Goal: Browse casually

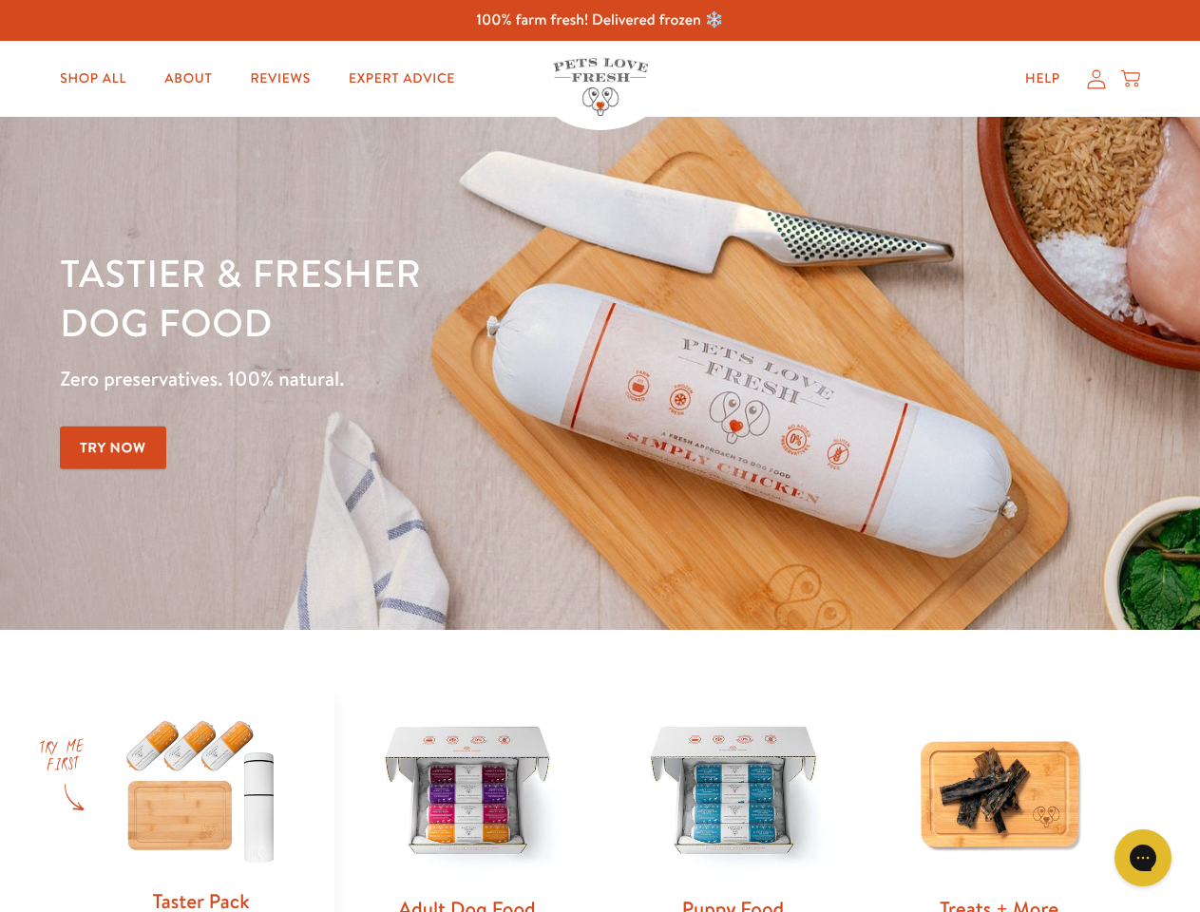
click at [599, 456] on div "Tastier & fresher dog food Zero preservatives. 100% natural. Try Now" at bounding box center [420, 373] width 720 height 251
click at [1143, 858] on icon "Open gorgias live chat" at bounding box center [1142, 857] width 18 height 18
